Goal: Entertainment & Leisure: Consume media (video, audio)

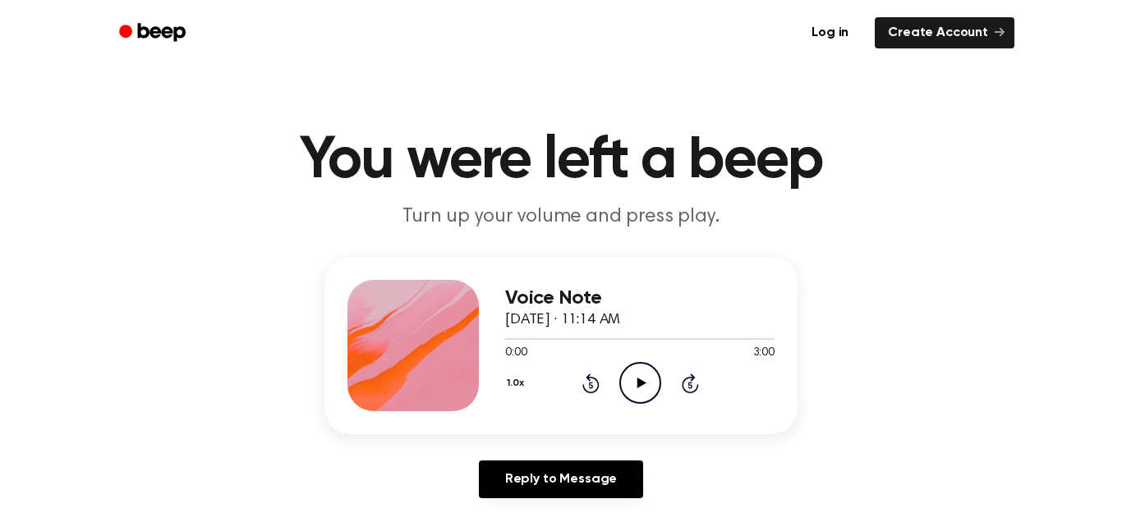
click at [634, 374] on icon "Play Audio" at bounding box center [640, 383] width 42 height 42
click at [650, 381] on icon "Pause Audio" at bounding box center [640, 383] width 42 height 42
drag, startPoint x: 535, startPoint y: 339, endPoint x: 470, endPoint y: 331, distance: 65.4
click at [470, 331] on div "Voice Note October 9, 2025 · 11:14 AM 0:17 3:00 Your browser does not support t…" at bounding box center [560, 345] width 473 height 177
click at [519, 344] on span at bounding box center [523, 339] width 13 height 13
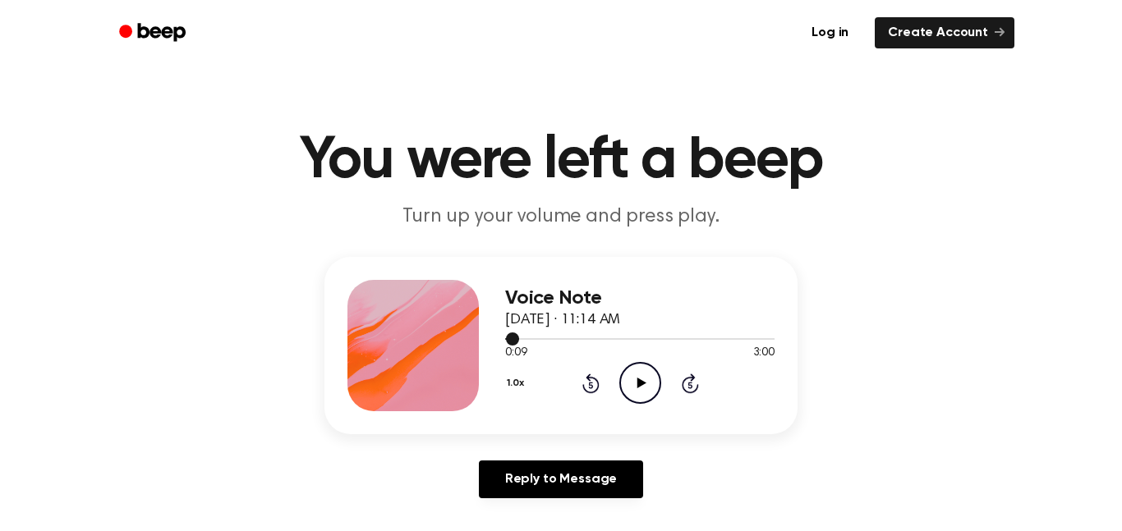
click at [517, 344] on div at bounding box center [639, 338] width 269 height 13
click at [501, 340] on div "Voice Note October 9, 2025 · 11:14 AM 0:08 3:00 Your browser does not support t…" at bounding box center [560, 345] width 473 height 177
click at [507, 340] on span at bounding box center [510, 339] width 13 height 13
click at [507, 340] on div at bounding box center [639, 339] width 269 height 2
click at [632, 379] on icon "Play Audio" at bounding box center [640, 383] width 42 height 42
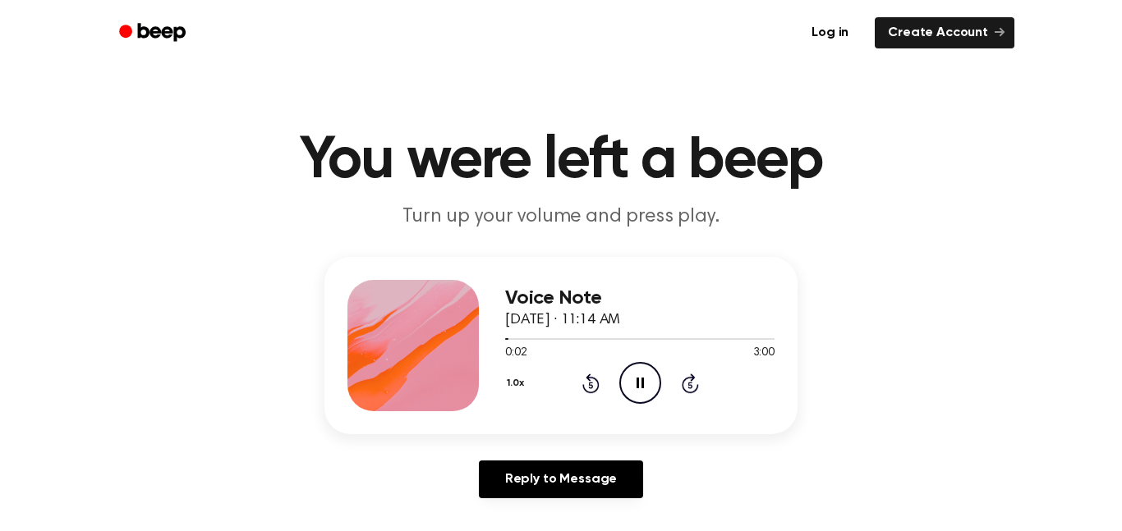
click at [632, 379] on icon "Pause Audio" at bounding box center [640, 383] width 42 height 42
drag, startPoint x: 511, startPoint y: 340, endPoint x: 474, endPoint y: 333, distance: 37.7
click at [474, 333] on div "Voice Note October 9, 2025 · 11:14 AM 0:02 3:00 Your browser does not support t…" at bounding box center [560, 345] width 473 height 177
click at [486, 303] on div "Voice Note October 9, 2025 · 11:14 AM 0:02 3:00 Your browser does not support t…" at bounding box center [560, 345] width 473 height 177
click at [504, 340] on span at bounding box center [502, 339] width 13 height 13
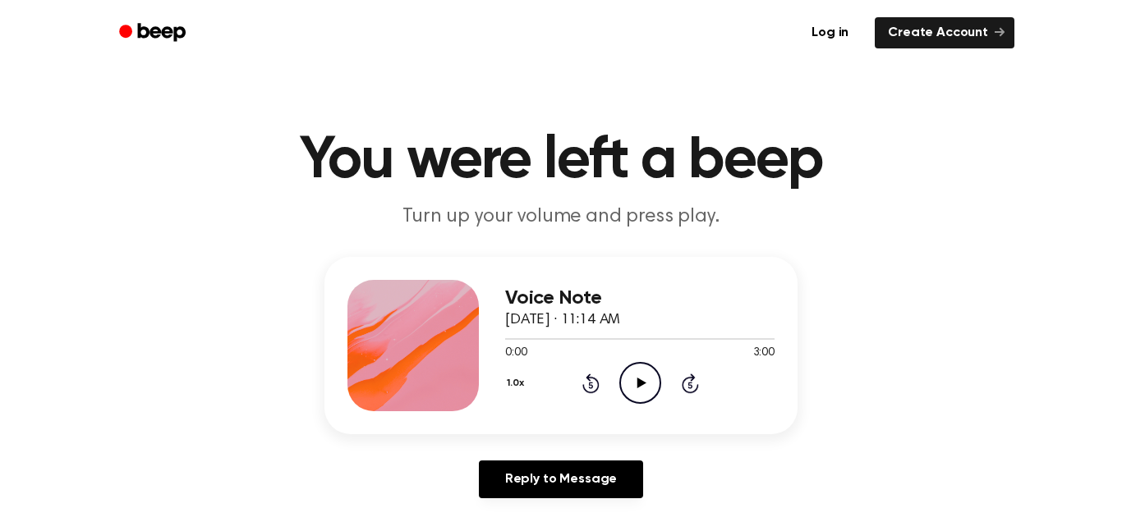
click at [640, 375] on icon "Play Audio" at bounding box center [640, 383] width 42 height 42
drag, startPoint x: 518, startPoint y: 341, endPoint x: 485, endPoint y: 338, distance: 33.0
click at [485, 338] on div "Voice Note October 9, 2025 · 11:14 AM 0:09 3:00 Your browser does not support t…" at bounding box center [560, 345] width 473 height 177
click at [646, 392] on icon "Pause Audio" at bounding box center [640, 383] width 42 height 42
drag, startPoint x: 519, startPoint y: 339, endPoint x: 447, endPoint y: 342, distance: 72.3
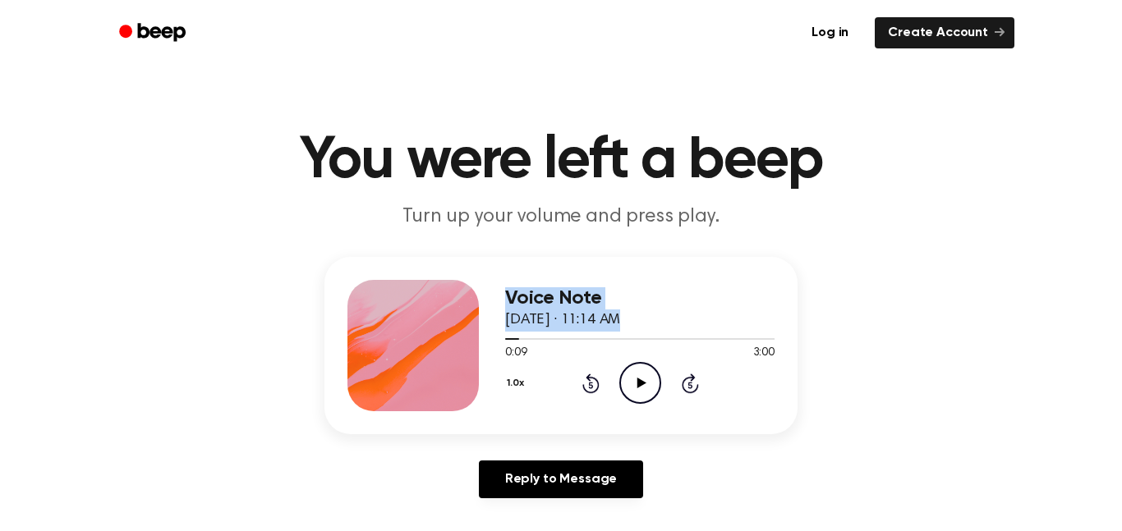
click at [447, 342] on div "Voice Note October 9, 2025 · 11:14 AM 0:09 3:00 Your browser does not support t…" at bounding box center [560, 345] width 473 height 177
drag, startPoint x: 508, startPoint y: 341, endPoint x: 499, endPoint y: 337, distance: 9.2
click at [499, 337] on div "Voice Note October 9, 2025 · 11:14 AM 0:09 3:00 Your browser does not support t…" at bounding box center [560, 345] width 473 height 177
click at [507, 341] on span at bounding box center [512, 339] width 13 height 13
click at [643, 386] on icon "Play Audio" at bounding box center [640, 383] width 42 height 42
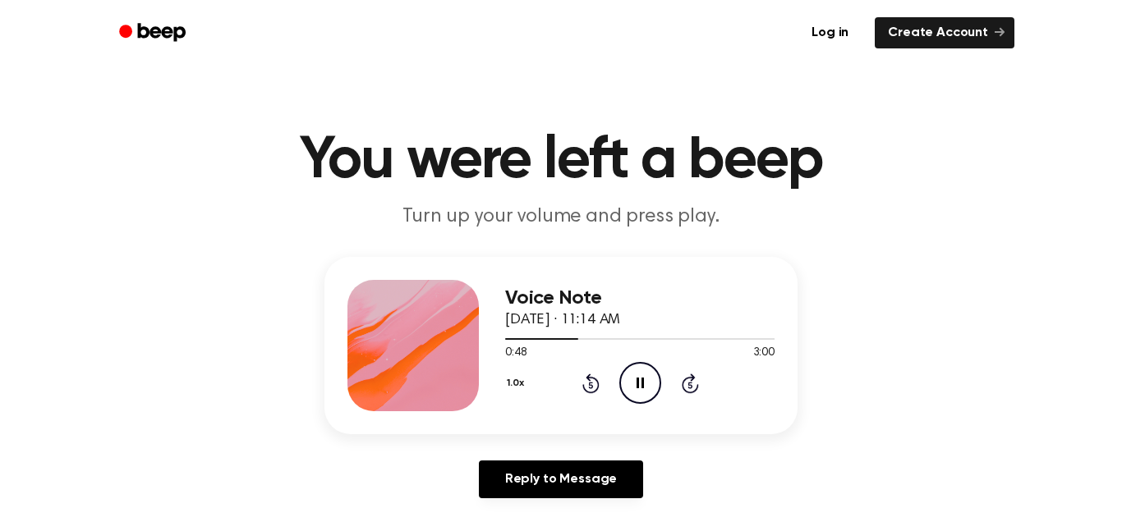
click at [642, 386] on icon at bounding box center [639, 383] width 7 height 11
click at [647, 388] on icon "Play Audio" at bounding box center [640, 383] width 42 height 42
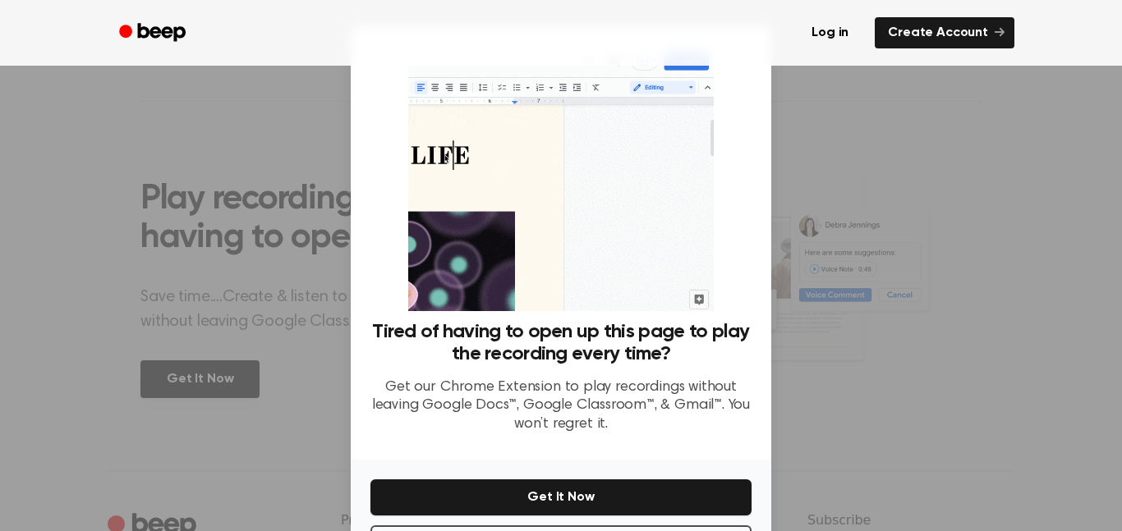
scroll to position [67, 0]
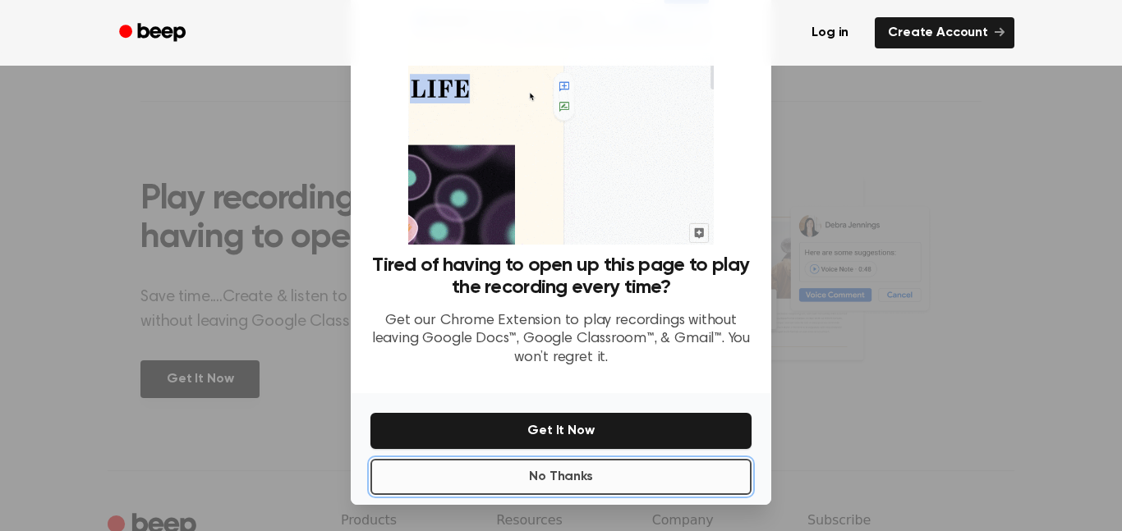
click at [559, 466] on button "No Thanks" at bounding box center [560, 477] width 381 height 36
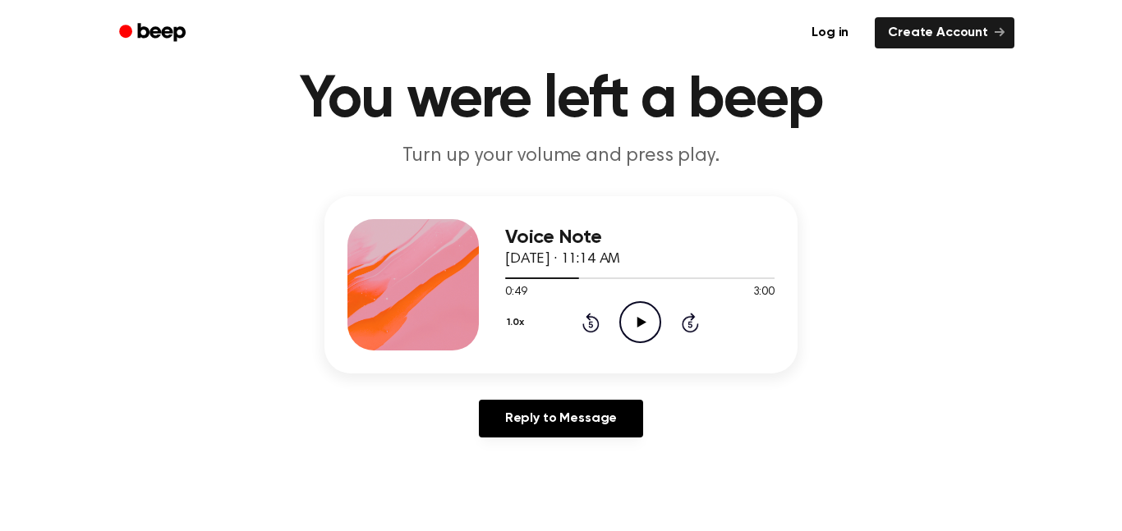
scroll to position [53, 0]
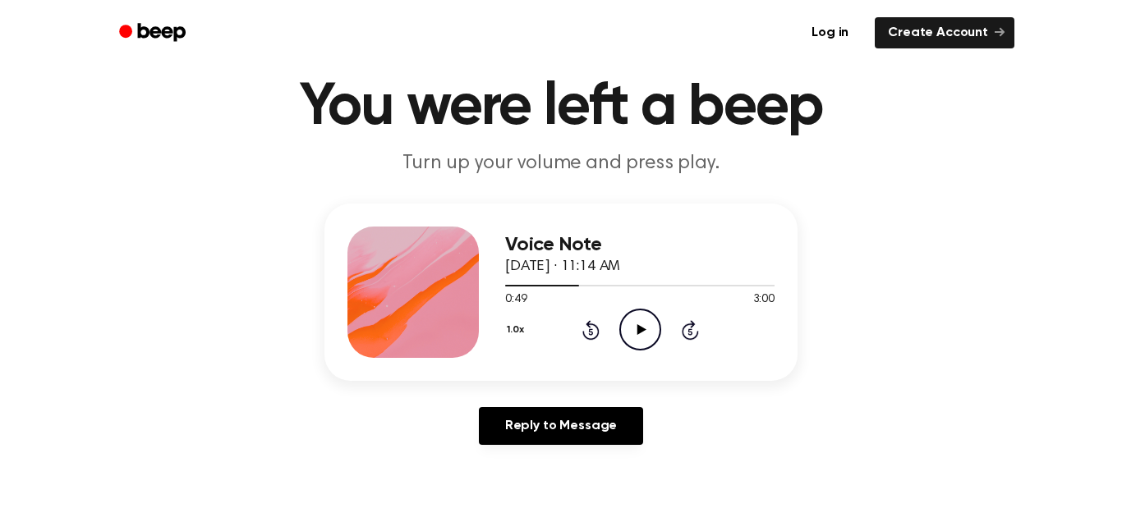
click at [644, 332] on icon "Play Audio" at bounding box center [640, 330] width 42 height 42
click at [644, 332] on icon "Pause Audio" at bounding box center [640, 330] width 42 height 42
click at [641, 328] on icon at bounding box center [640, 329] width 9 height 11
click at [640, 329] on icon "Pause Audio" at bounding box center [640, 330] width 42 height 42
click at [629, 325] on icon "Play Audio" at bounding box center [640, 330] width 42 height 42
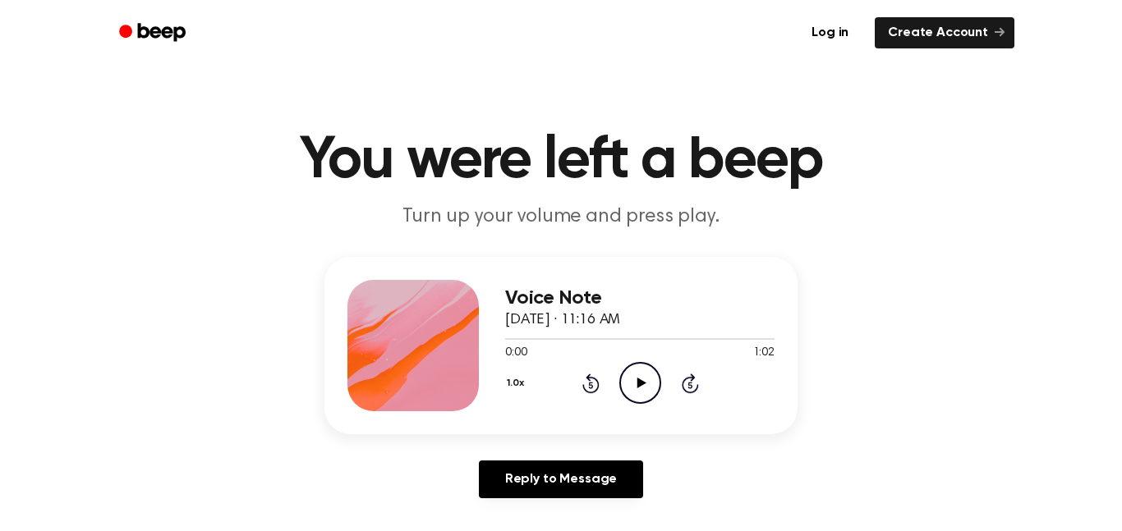
click at [637, 391] on icon "Play Audio" at bounding box center [640, 383] width 42 height 42
click at [637, 391] on icon "Pause Audio" at bounding box center [640, 383] width 42 height 42
click at [639, 385] on icon at bounding box center [640, 383] width 9 height 11
